Goal: Communication & Community: Answer question/provide support

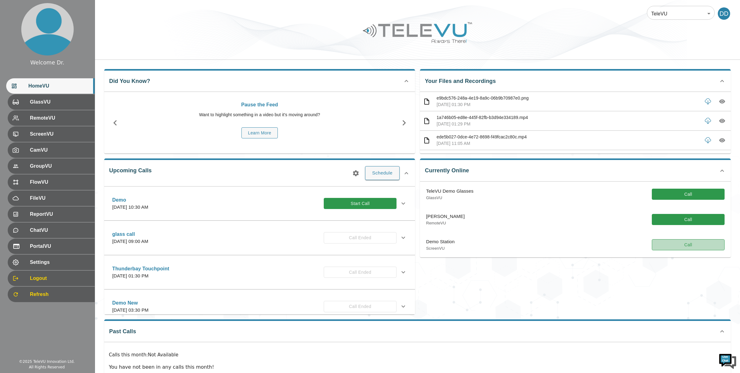
click at [667, 248] on button "Call" at bounding box center [688, 244] width 73 height 11
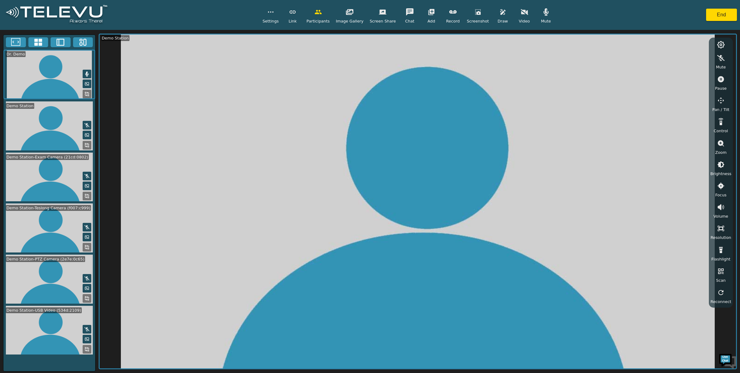
click at [39, 43] on icon at bounding box center [38, 42] width 8 height 7
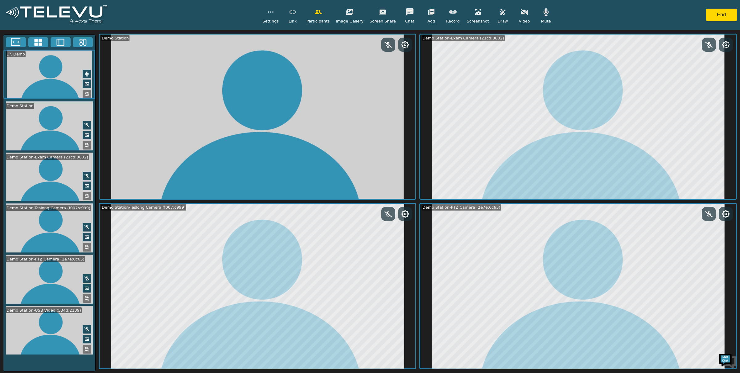
click at [88, 350] on rect at bounding box center [88, 350] width 1 height 1
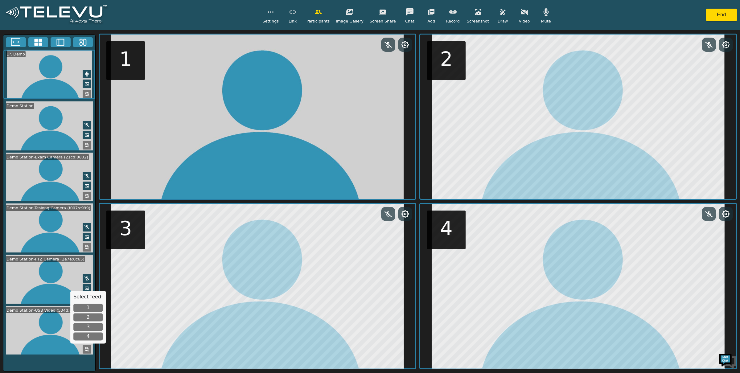
click at [91, 305] on button "1" at bounding box center [87, 308] width 29 height 8
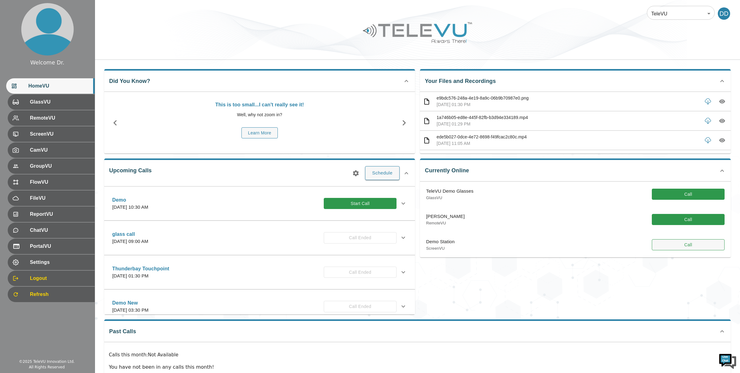
click at [672, 244] on button "Call" at bounding box center [688, 244] width 73 height 11
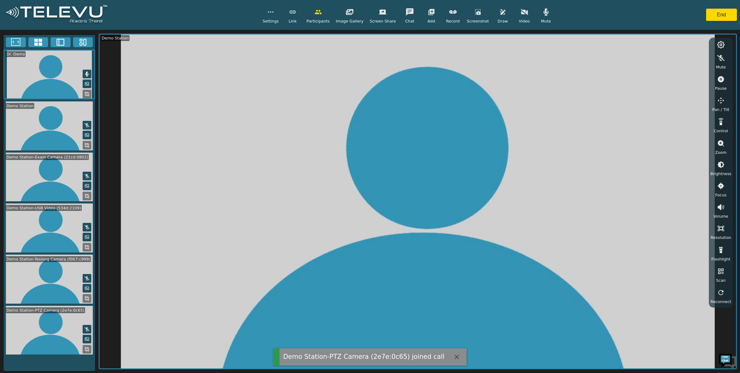
click at [41, 44] on icon at bounding box center [38, 42] width 8 height 7
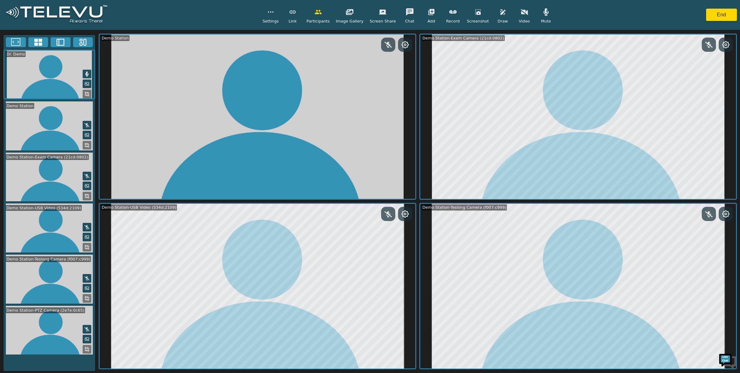
click at [86, 347] on icon at bounding box center [86, 349] width 5 height 5
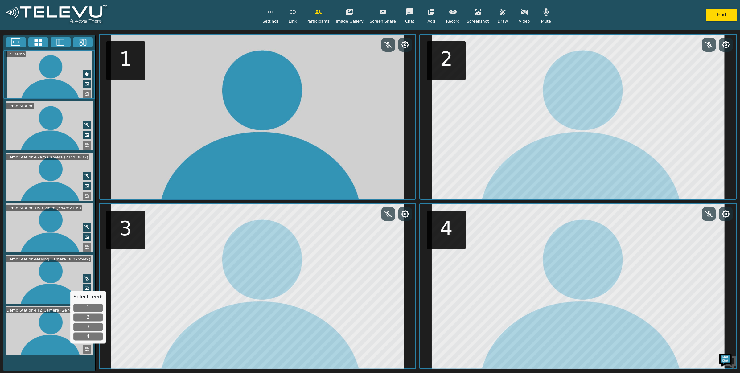
click at [86, 306] on button "1" at bounding box center [87, 308] width 29 height 8
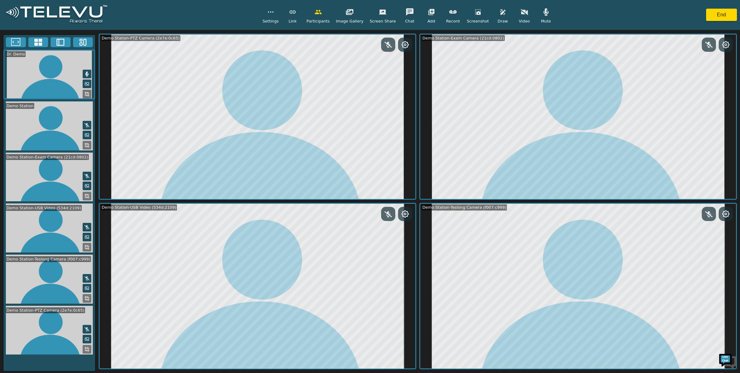
click at [499, 12] on icon "button" at bounding box center [502, 11] width 7 height 7
click at [499, 14] on icon "button" at bounding box center [502, 11] width 7 height 7
click at [499, 15] on icon "button" at bounding box center [502, 11] width 7 height 7
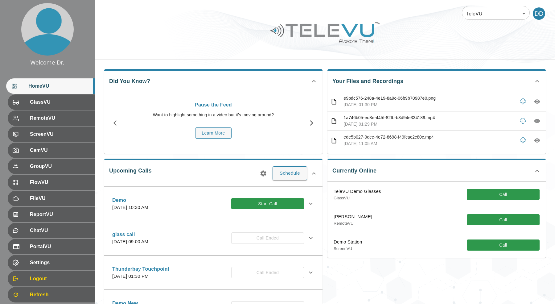
click at [510, 249] on button "Call" at bounding box center [503, 244] width 73 height 11
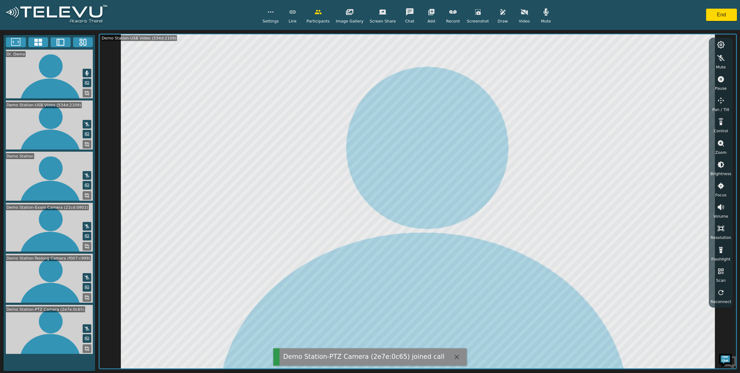
click at [38, 41] on icon at bounding box center [38, 42] width 9 height 9
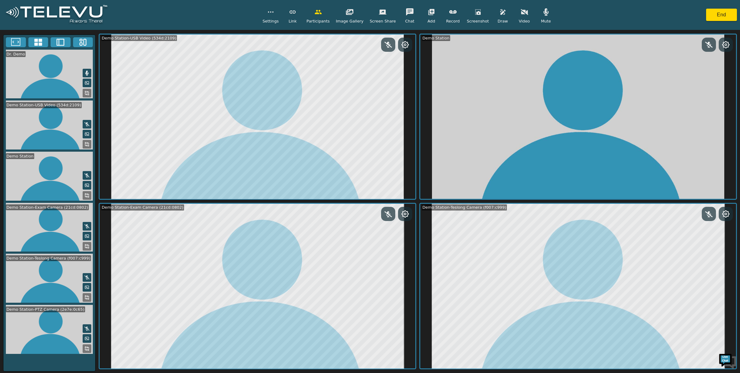
click at [87, 303] on icon at bounding box center [86, 348] width 5 height 5
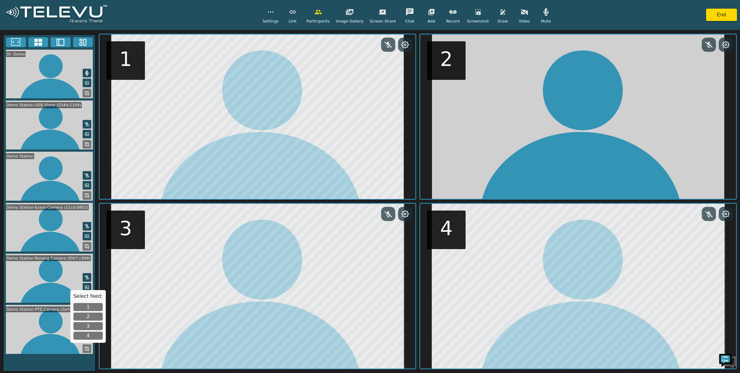
click at [90, 303] on button "2" at bounding box center [87, 317] width 29 height 8
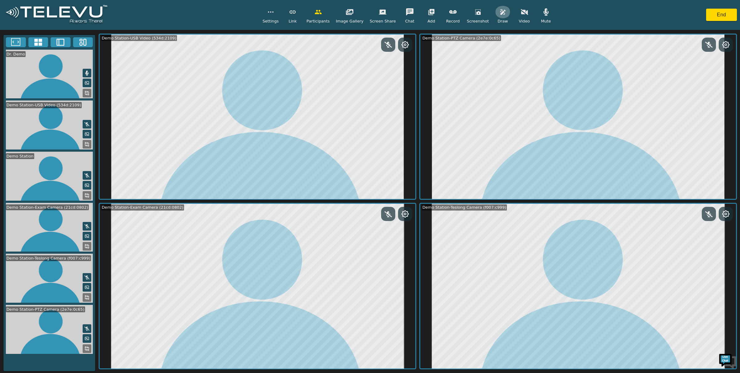
click at [503, 16] on button "button" at bounding box center [502, 12] width 15 height 12
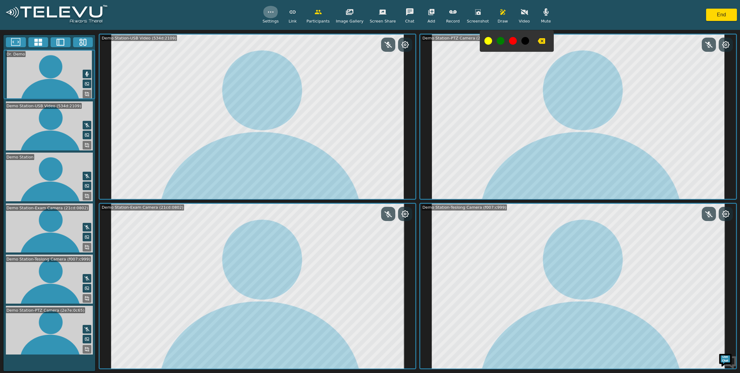
click at [274, 17] on button "button" at bounding box center [270, 12] width 15 height 12
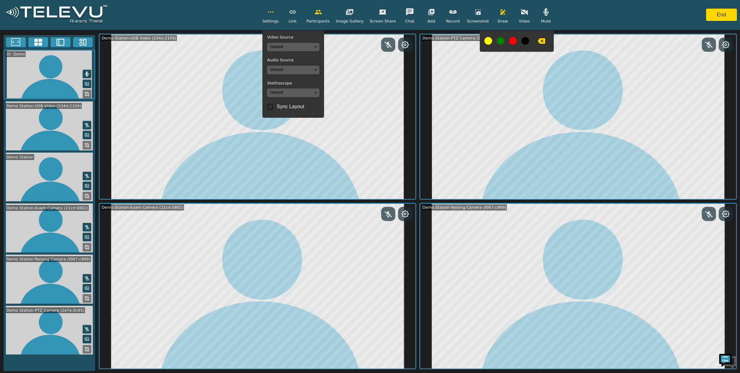
click at [277, 105] on input "Sync Layout" at bounding box center [270, 106] width 13 height 13
checkbox input "true"
click at [272, 21] on span "Settings" at bounding box center [270, 21] width 16 height 6
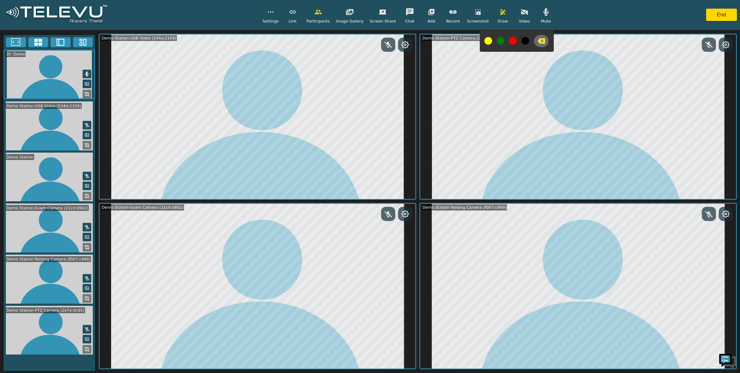
click at [538, 41] on icon "button" at bounding box center [541, 41] width 7 height 6
click at [15, 45] on icon at bounding box center [15, 42] width 9 height 8
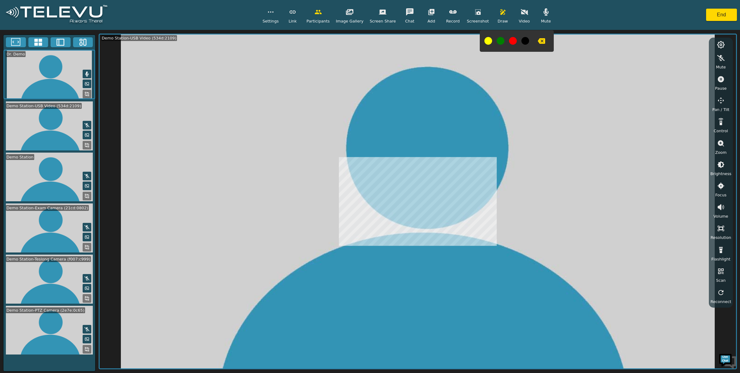
click at [88, 303] on icon at bounding box center [86, 349] width 5 height 5
click at [92, 303] on button "1" at bounding box center [87, 336] width 29 height 8
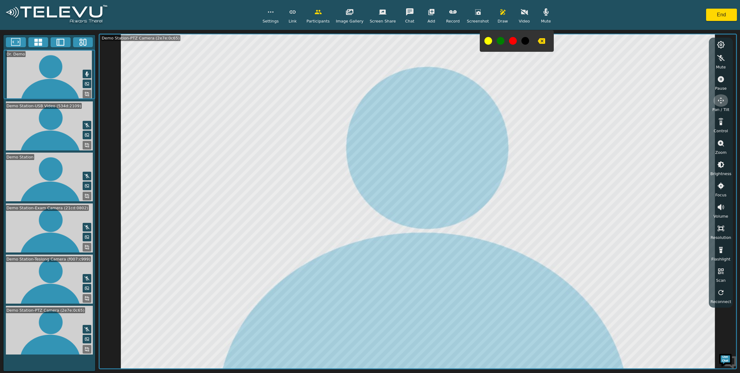
click at [555, 101] on icon "button" at bounding box center [720, 100] width 7 height 7
click at [555, 63] on button "button" at bounding box center [669, 59] width 15 height 12
click at [555, 77] on button "button" at bounding box center [685, 71] width 15 height 12
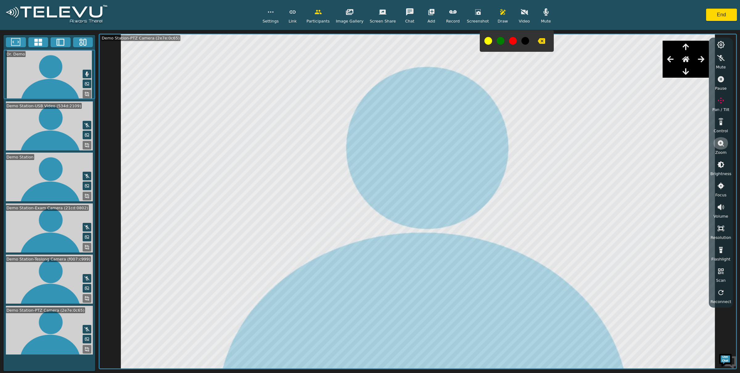
click at [555, 145] on icon "button" at bounding box center [720, 143] width 7 height 7
click at [555, 164] on icon "button" at bounding box center [720, 164] width 7 height 7
click at [425, 16] on button "button" at bounding box center [431, 12] width 15 height 12
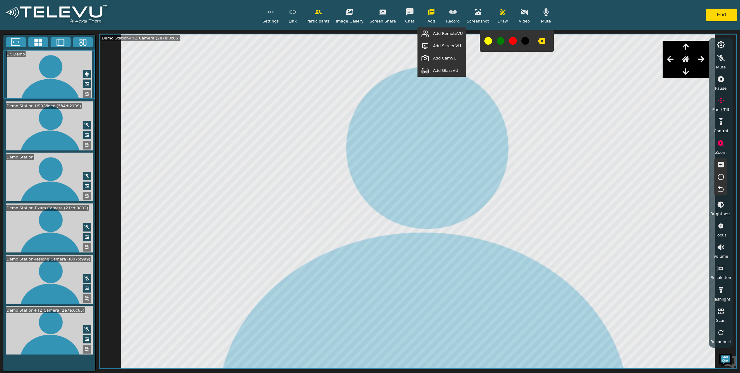
click at [440, 69] on span "Add GlassVU" at bounding box center [445, 71] width 25 height 6
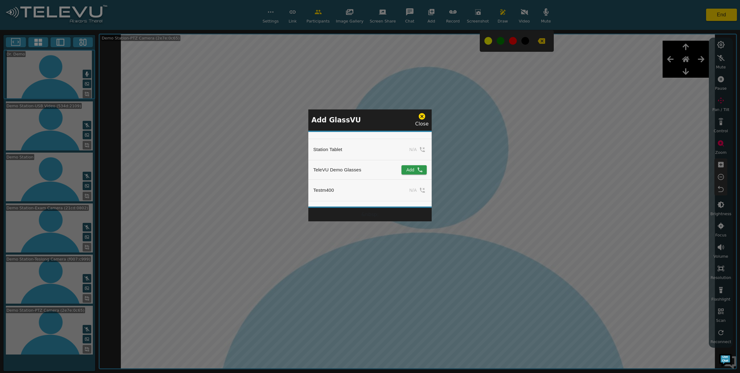
scroll to position [666, 0]
click at [412, 170] on button "Add" at bounding box center [413, 170] width 25 height 9
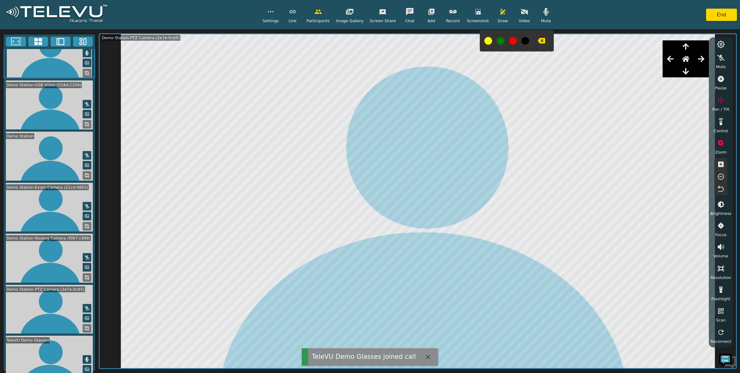
scroll to position [21, 0]
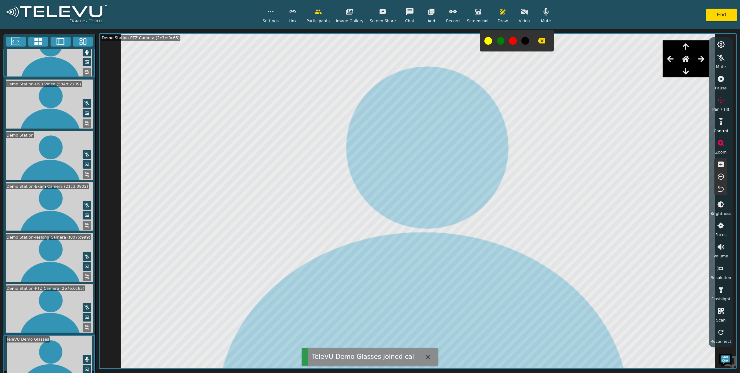
click at [85, 303] on rect at bounding box center [85, 378] width 1 height 1
click at [88, 303] on button "1" at bounding box center [85, 357] width 29 height 8
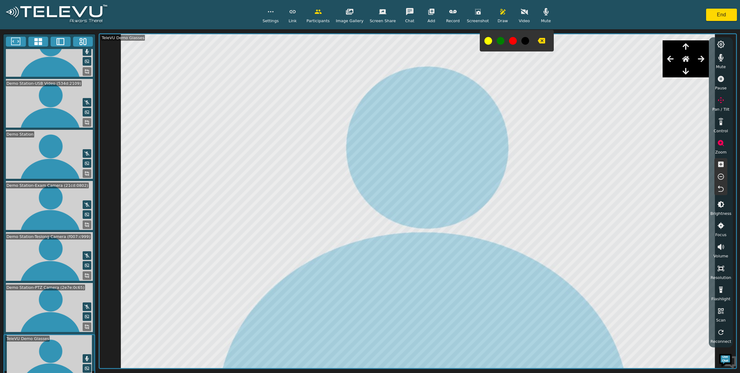
scroll to position [20, 0]
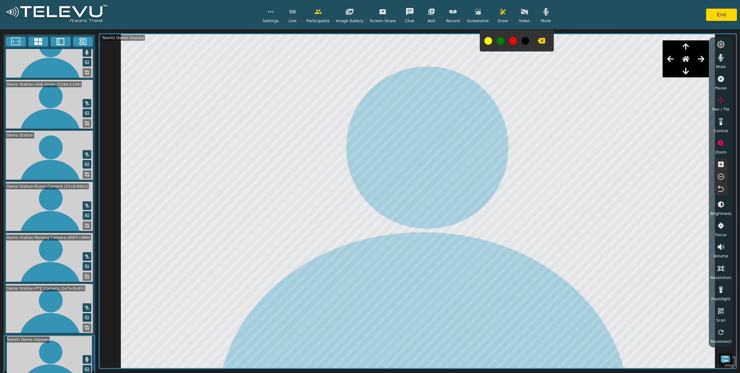
click at [543, 5] on div "Settings Link Participants Image Gallery Screen Share Chat Add Record Screensho…" at bounding box center [370, 14] width 740 height 29
click at [541, 23] on span "Mute" at bounding box center [546, 21] width 10 height 6
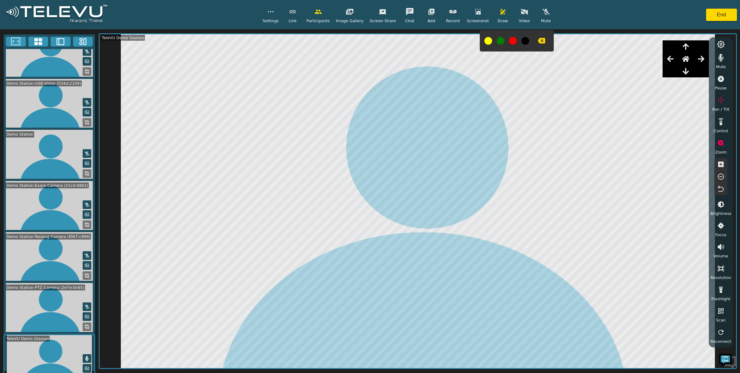
click at [541, 20] on span "Mute" at bounding box center [546, 21] width 10 height 6
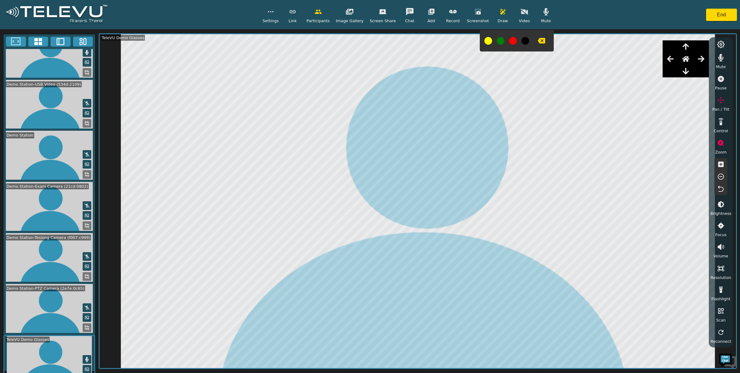
click at [541, 20] on span "Mute" at bounding box center [546, 21] width 10 height 6
click at [555, 58] on button "button" at bounding box center [720, 57] width 15 height 12
click at [555, 145] on icon "button" at bounding box center [721, 143] width 6 height 6
click at [555, 147] on button "button" at bounding box center [720, 143] width 15 height 12
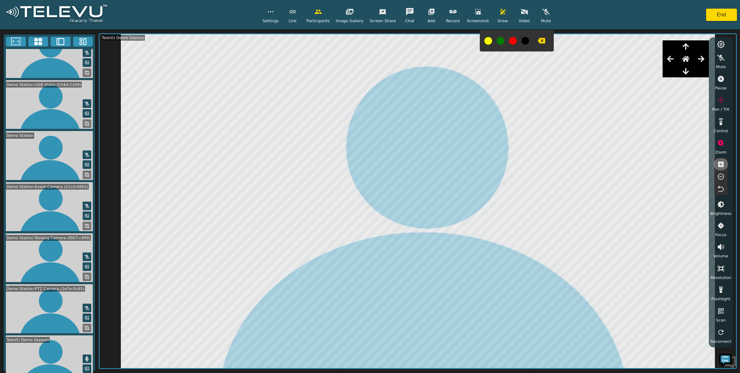
click at [555, 166] on icon "button" at bounding box center [721, 165] width 6 height 6
click at [555, 180] on icon "button" at bounding box center [720, 176] width 7 height 7
click at [555, 83] on button "button" at bounding box center [720, 79] width 15 height 12
click at [541, 41] on button "button" at bounding box center [541, 41] width 15 height 12
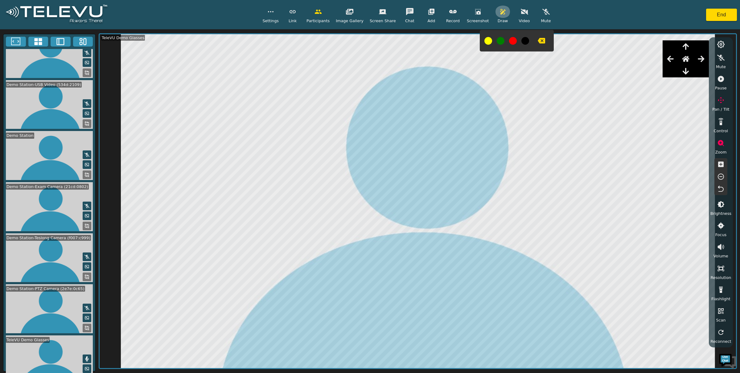
click at [499, 17] on button "button" at bounding box center [502, 12] width 15 height 12
click at [43, 44] on button at bounding box center [38, 42] width 20 height 10
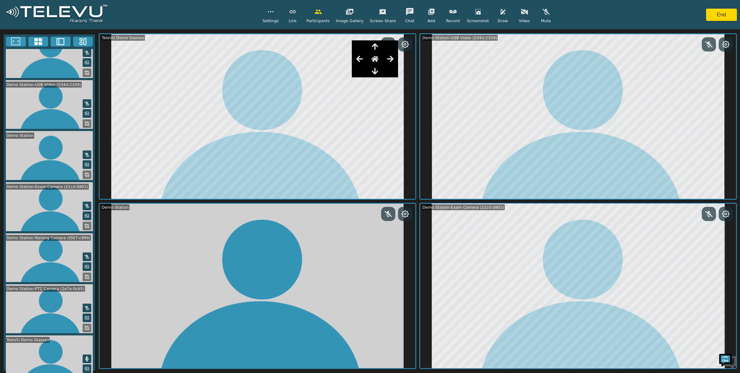
click at [84, 303] on icon at bounding box center [86, 378] width 5 height 5
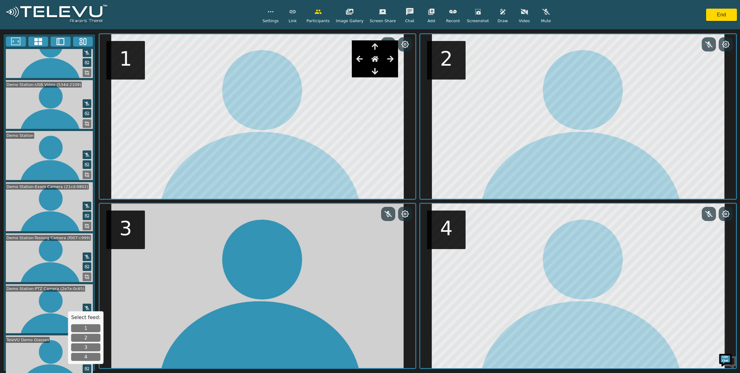
click at [87, 303] on button "3" at bounding box center [85, 347] width 29 height 8
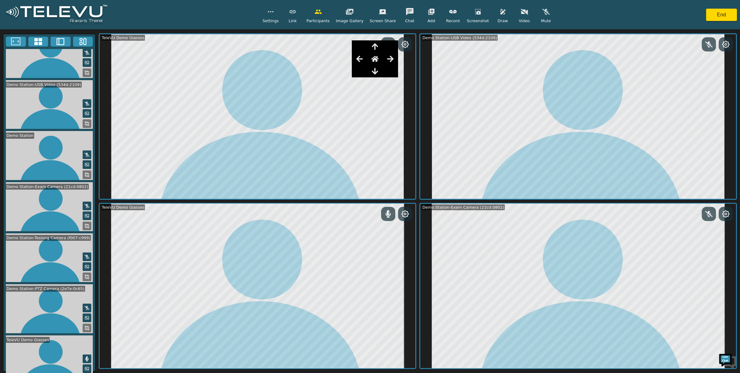
click at [498, 17] on button "button" at bounding box center [502, 12] width 15 height 12
click at [555, 15] on button "End" at bounding box center [721, 15] width 31 height 12
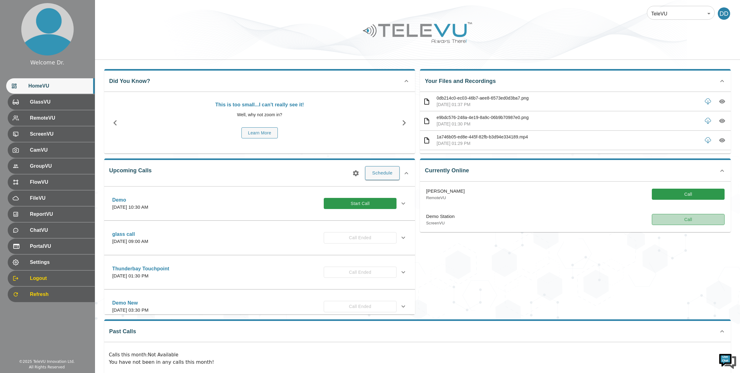
click at [555, 220] on button "Call" at bounding box center [688, 219] width 73 height 11
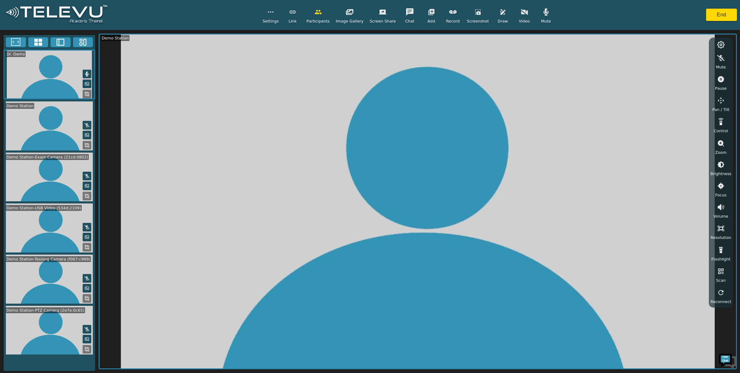
click at [37, 42] on icon at bounding box center [38, 42] width 9 height 9
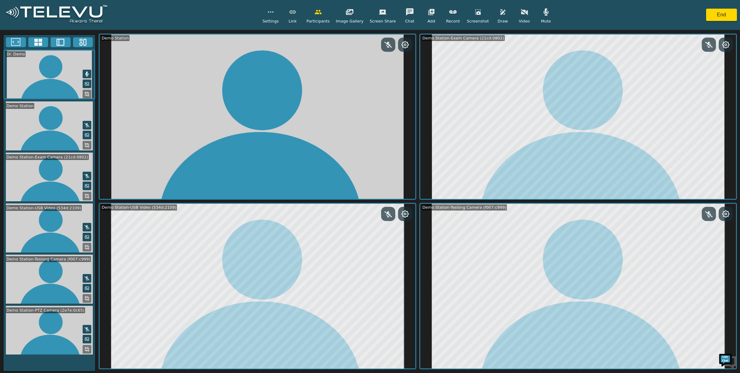
click at [405, 44] on icon at bounding box center [404, 44] width 7 height 7
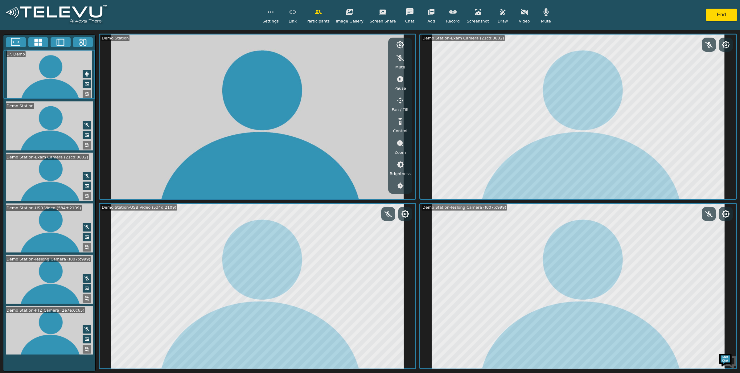
click at [399, 125] on button "button" at bounding box center [399, 122] width 15 height 12
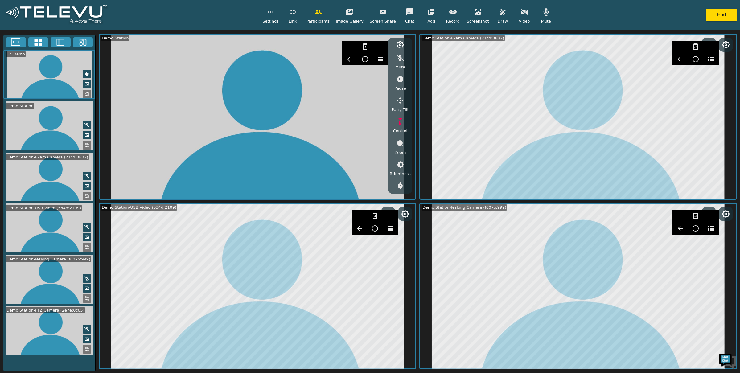
click at [364, 47] on icon "button" at bounding box center [364, 46] width 7 height 7
click at [555, 21] on button "End" at bounding box center [721, 15] width 31 height 12
